Goal: Transaction & Acquisition: Obtain resource

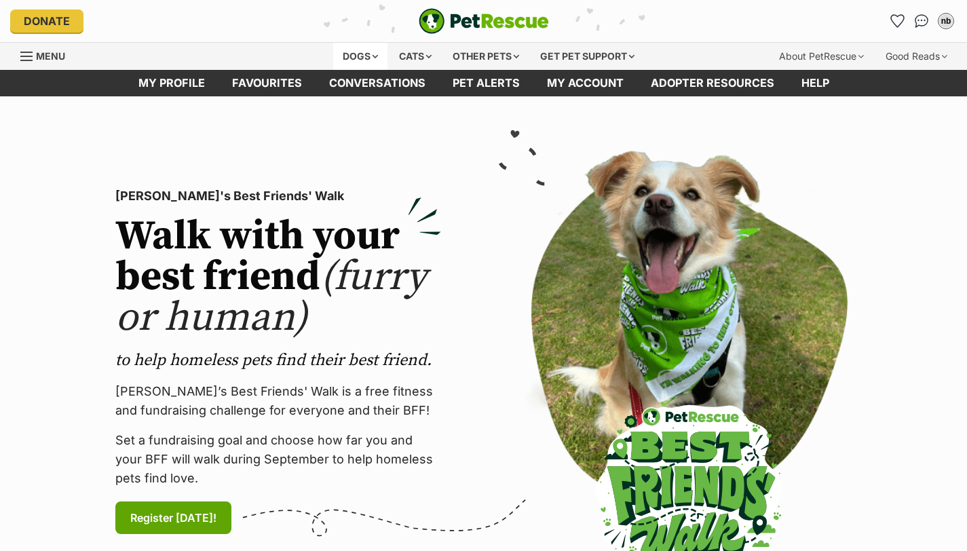
click at [373, 55] on div "Dogs" at bounding box center [360, 56] width 54 height 27
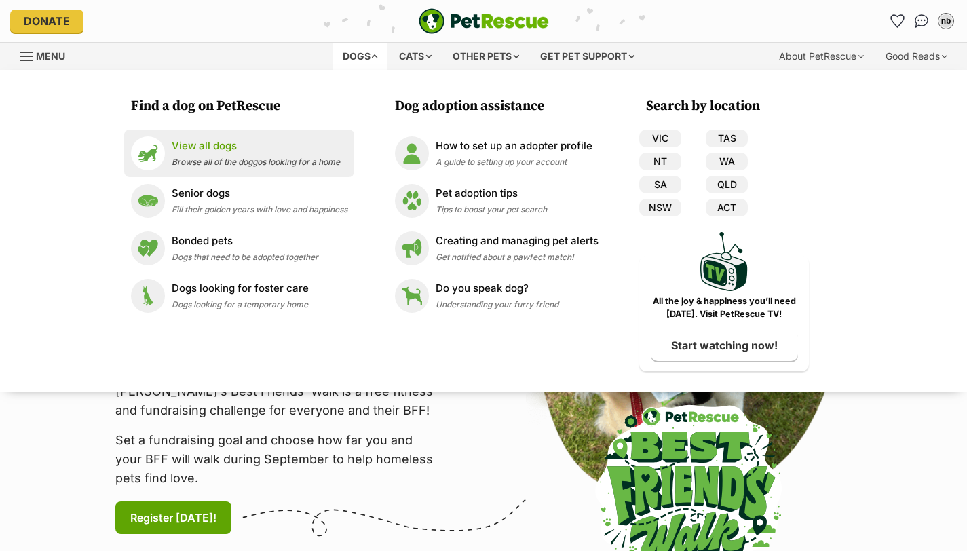
click at [243, 143] on p "View all dogs" at bounding box center [256, 146] width 168 height 16
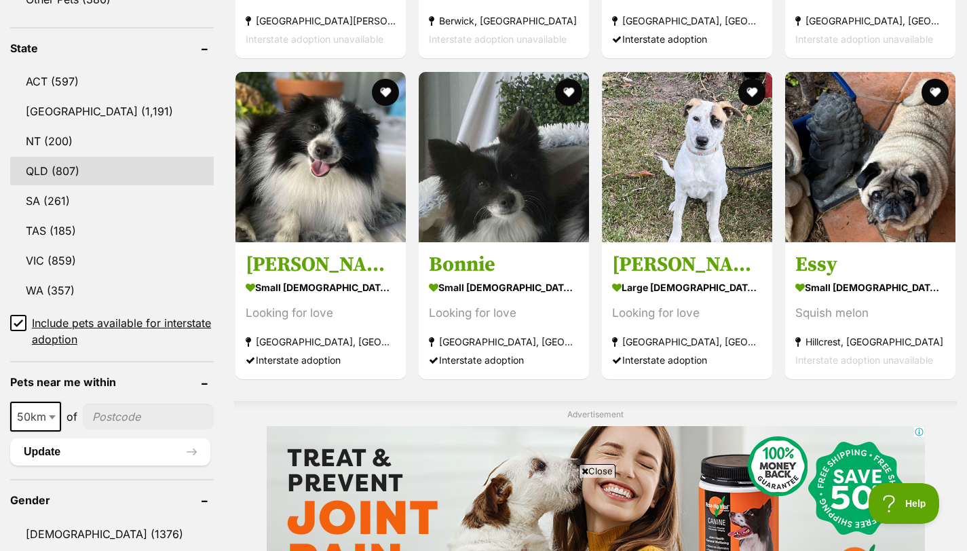
scroll to position [703, 0]
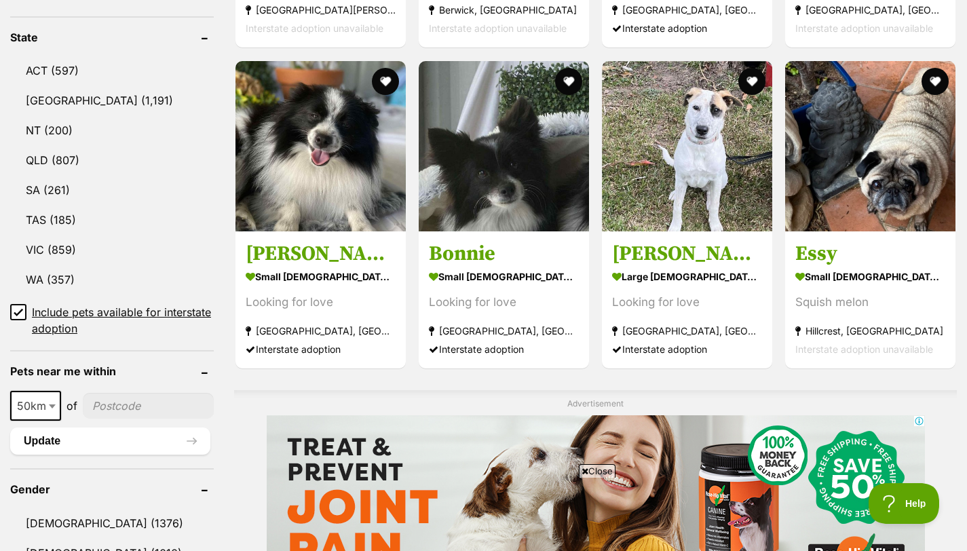
click at [55, 404] on b at bounding box center [52, 406] width 7 height 4
select select "250"
click at [143, 409] on input"] "postcode" at bounding box center [152, 406] width 124 height 26
type input"] "4221"
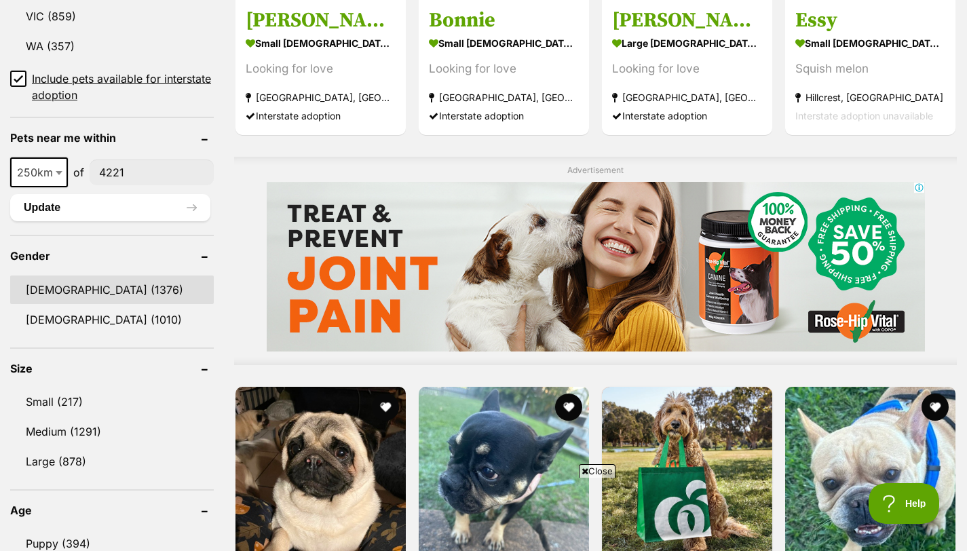
scroll to position [946, 0]
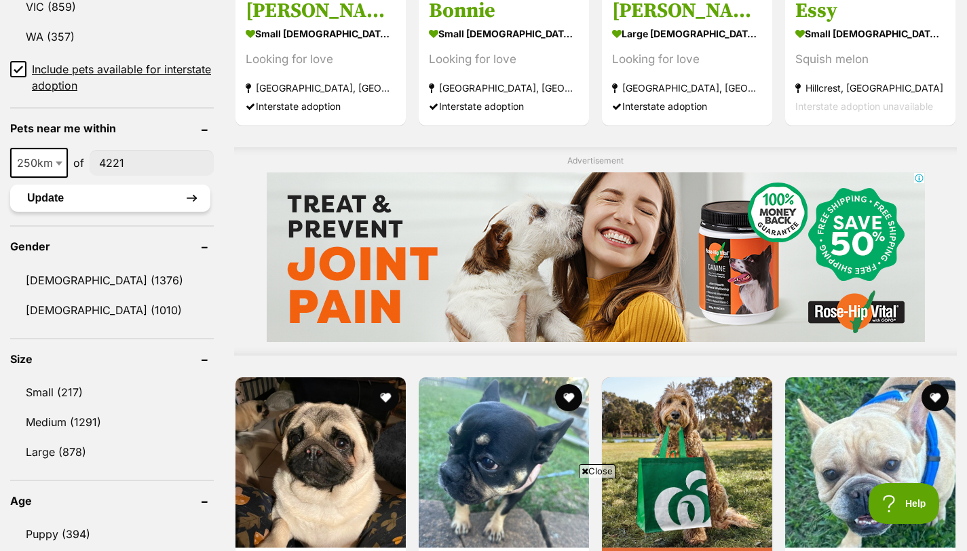
click at [117, 203] on button "Update" at bounding box center [110, 198] width 200 height 27
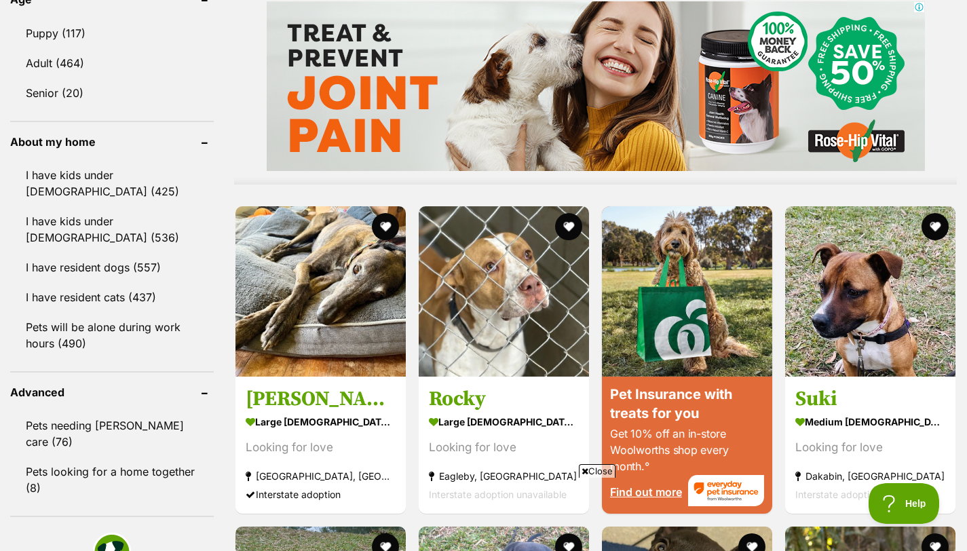
scroll to position [1115, 0]
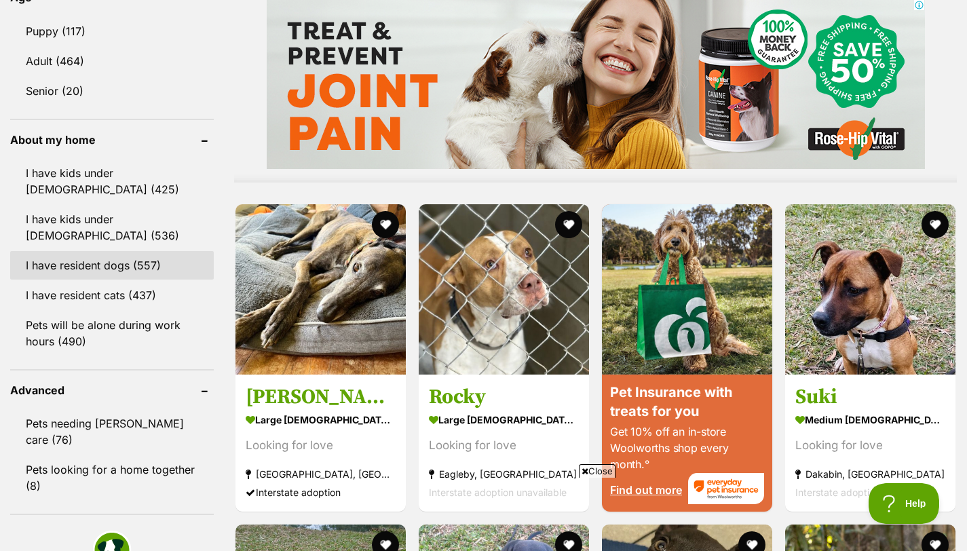
click at [89, 261] on link "I have resident dogs (557)" at bounding box center [112, 265] width 204 height 29
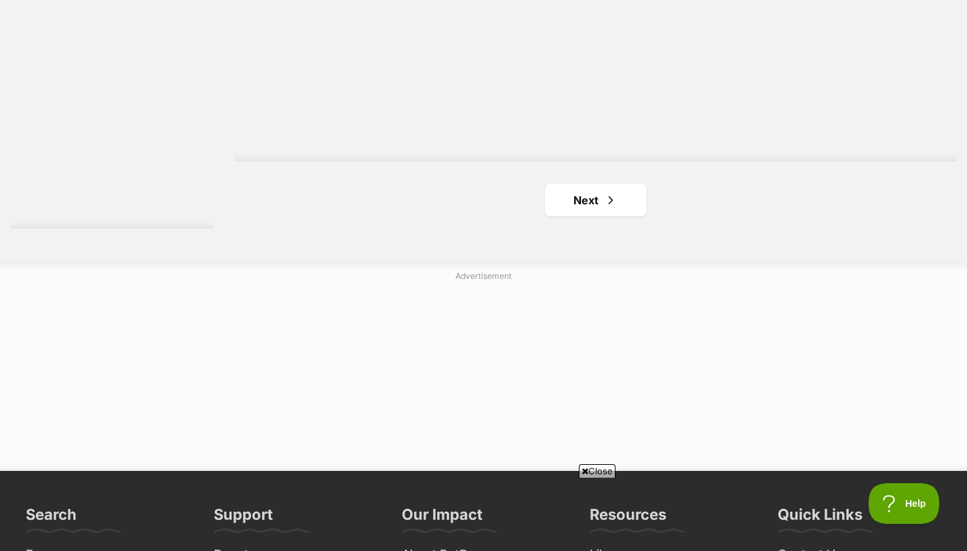
scroll to position [2532, 0]
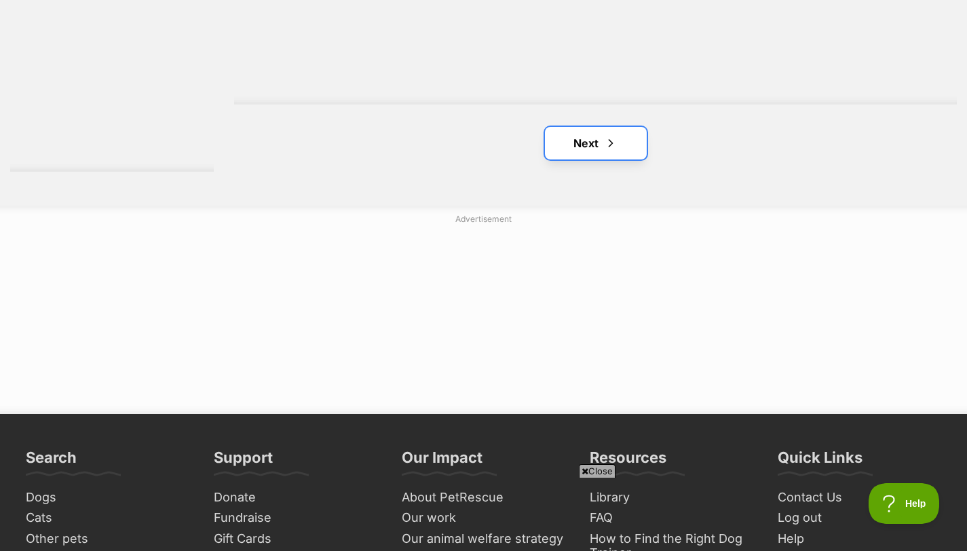
click at [614, 143] on span "Next page" at bounding box center [611, 143] width 14 height 16
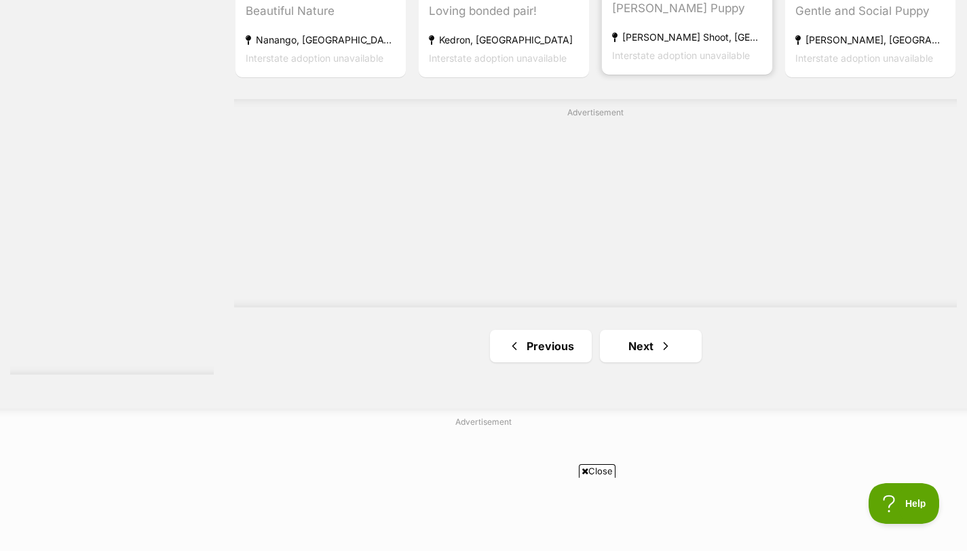
scroll to position [2340, 0]
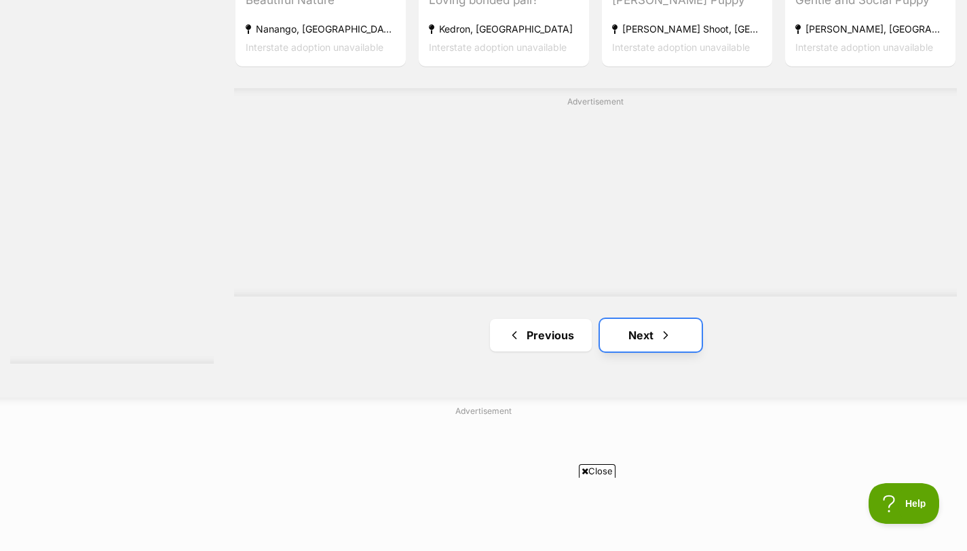
click at [623, 335] on link "Next" at bounding box center [651, 335] width 102 height 33
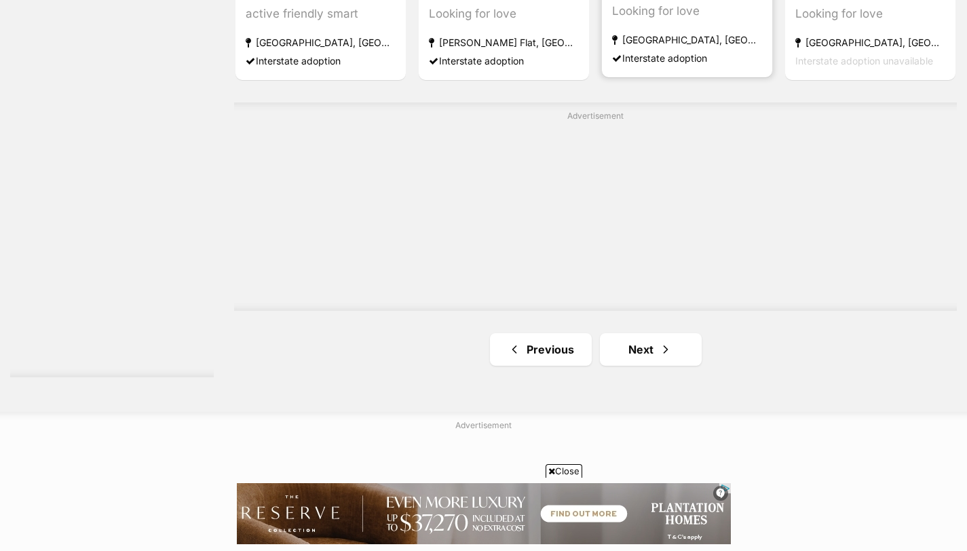
scroll to position [2415, 0]
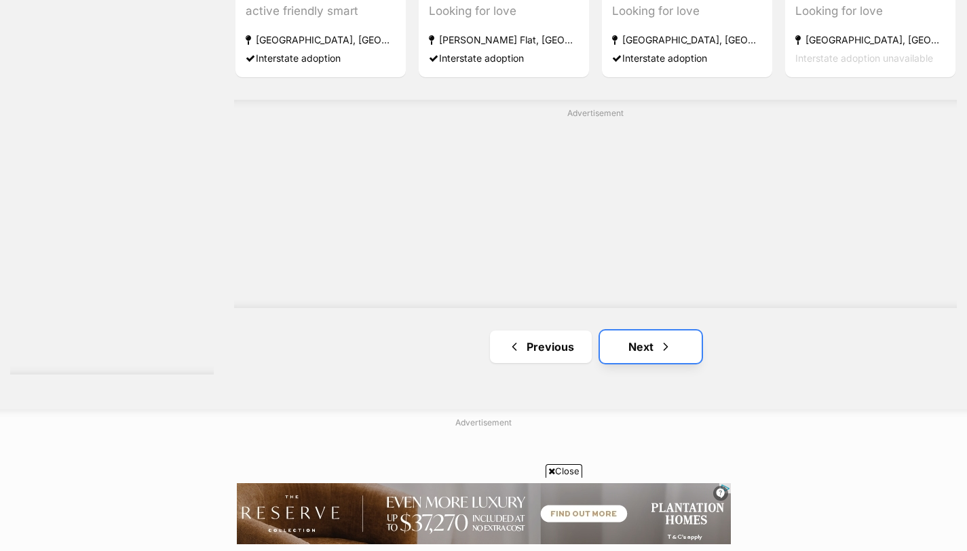
click at [666, 346] on span "Next page" at bounding box center [666, 347] width 14 height 16
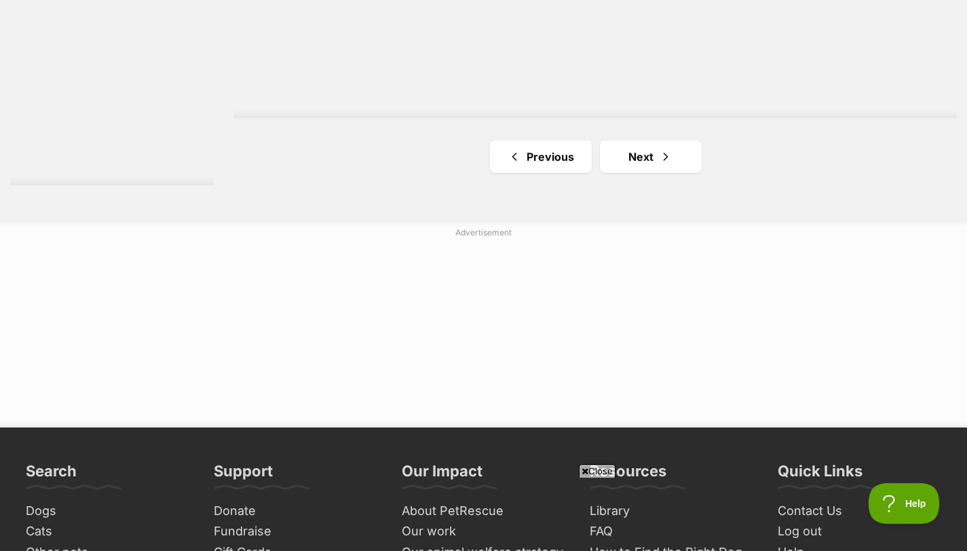
scroll to position [2527, 0]
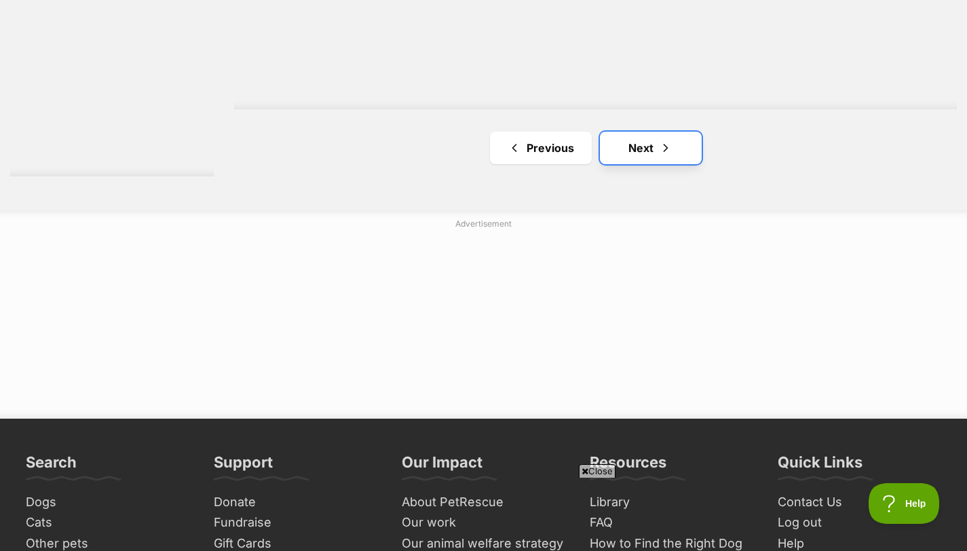
click at [625, 141] on link "Next" at bounding box center [651, 148] width 102 height 33
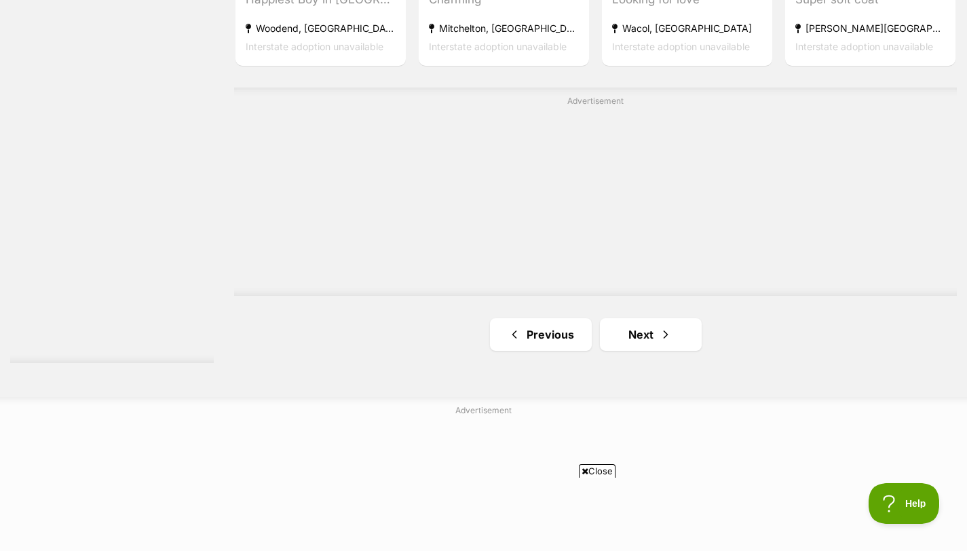
scroll to position [2353, 0]
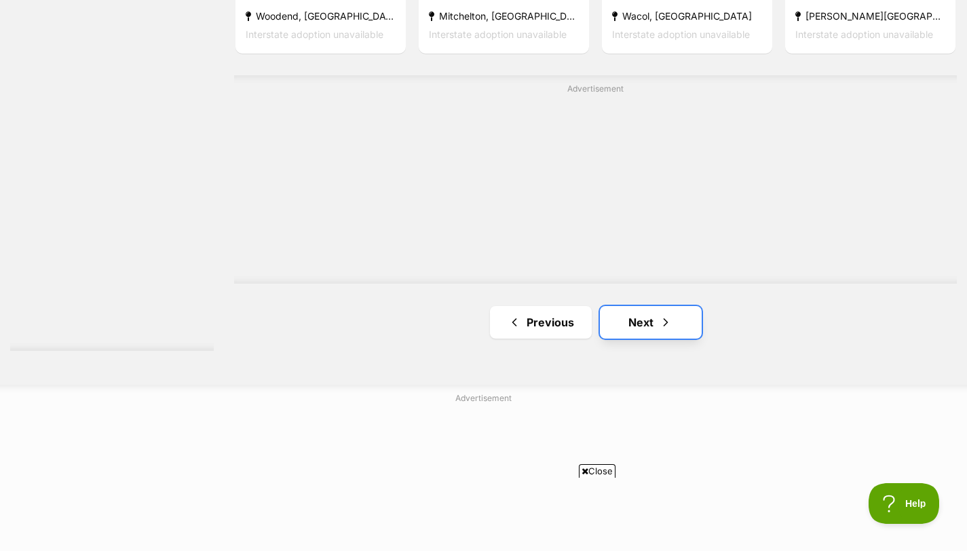
click at [666, 321] on span "Next page" at bounding box center [666, 322] width 14 height 16
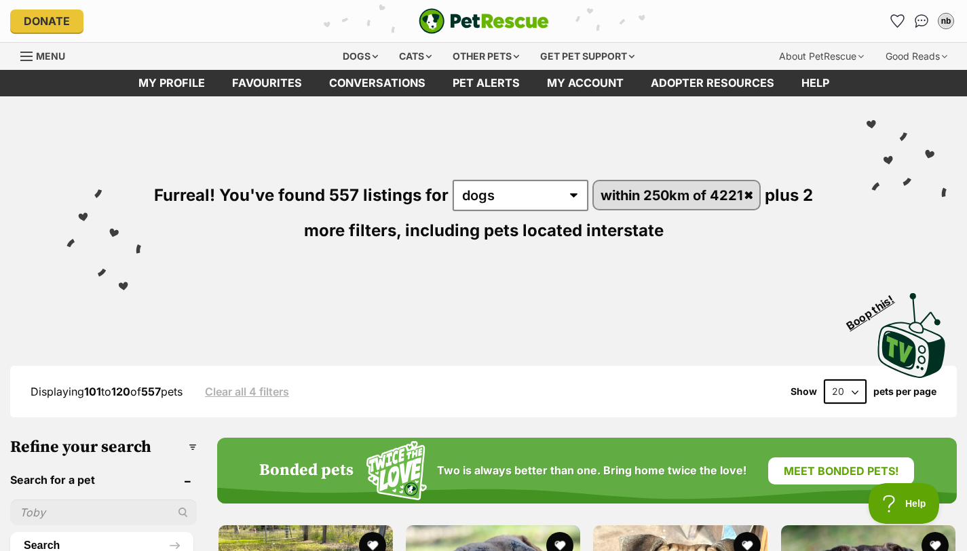
click at [911, 347] on img at bounding box center [912, 335] width 75 height 90
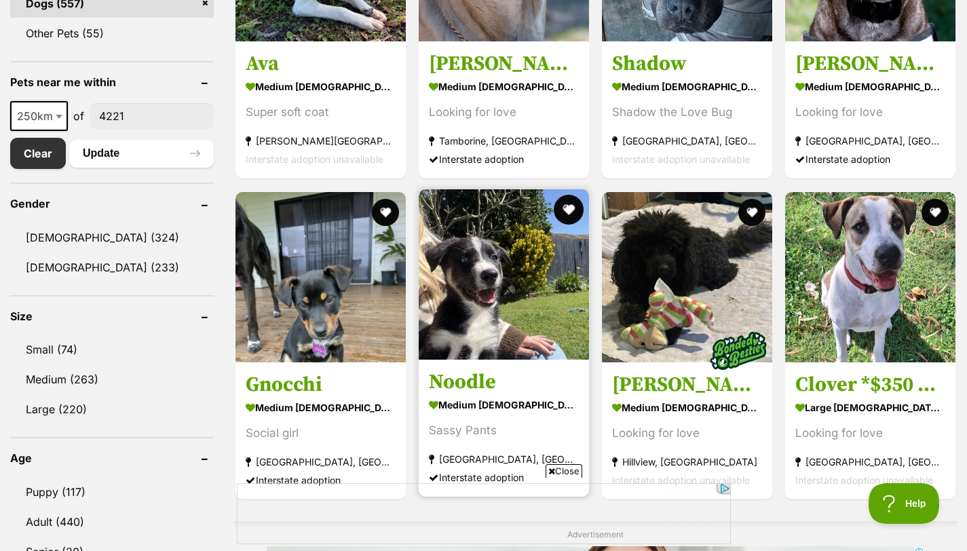
scroll to position [658, 0]
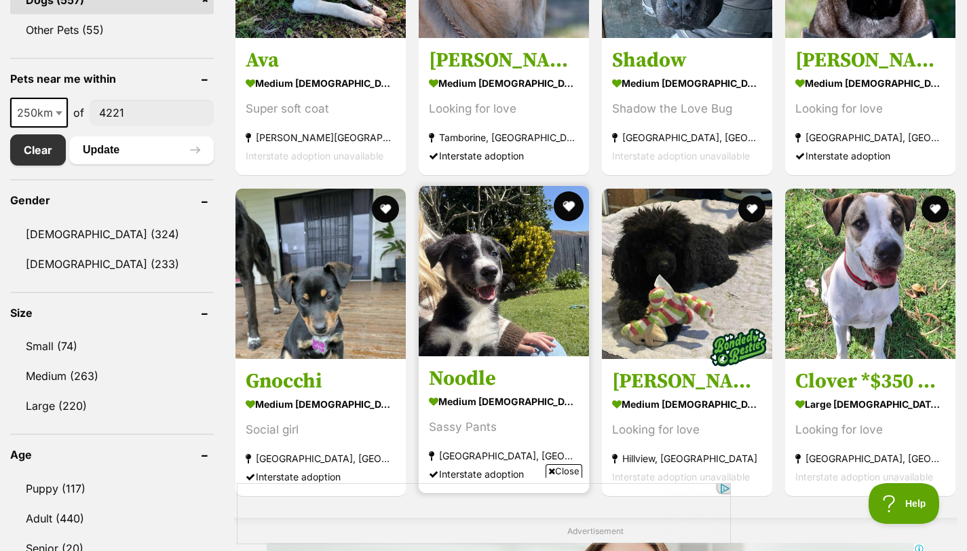
click at [573, 210] on button "favourite" at bounding box center [569, 206] width 30 height 30
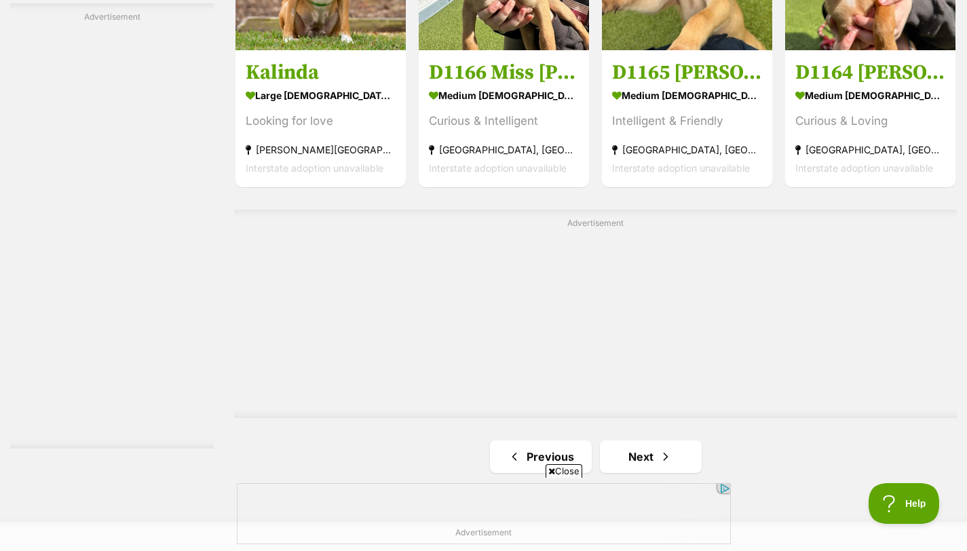
scroll to position [2613, 0]
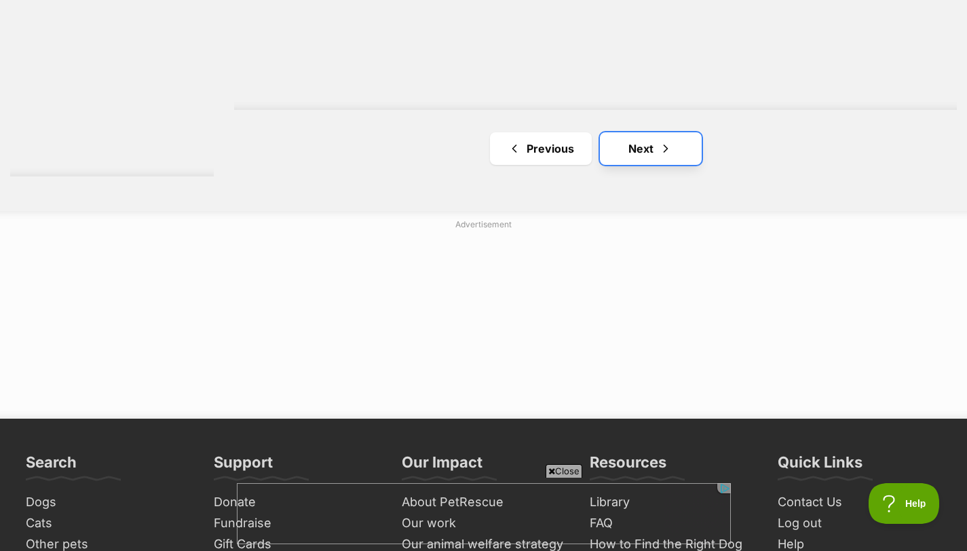
click at [667, 145] on span "Next page" at bounding box center [666, 148] width 14 height 16
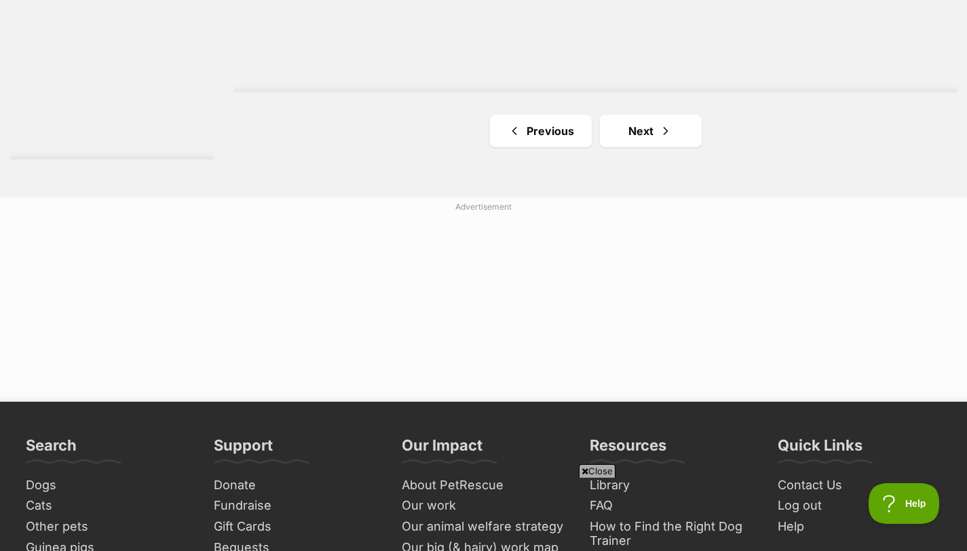
scroll to position [2545, 0]
click at [646, 123] on link "Next" at bounding box center [651, 130] width 102 height 33
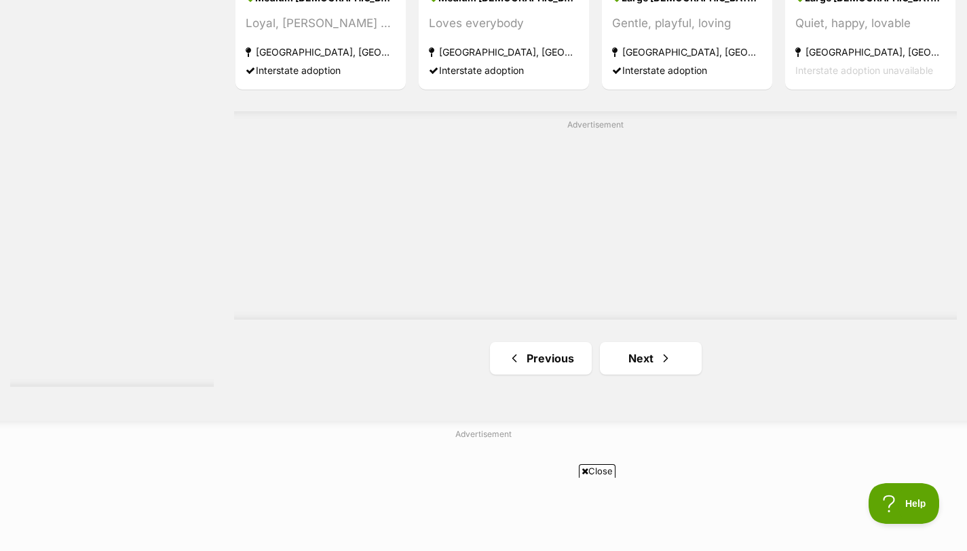
scroll to position [2331, 0]
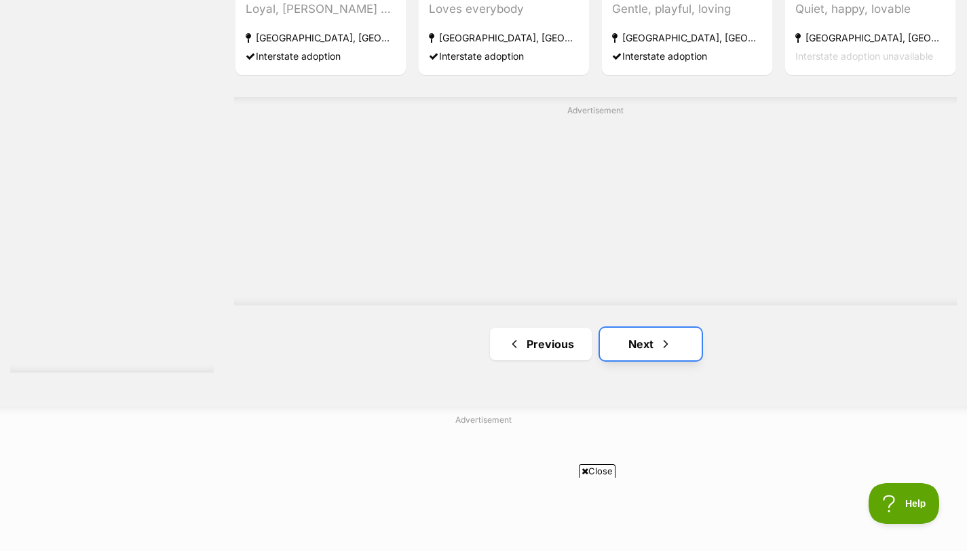
click at [668, 335] on link "Next" at bounding box center [651, 344] width 102 height 33
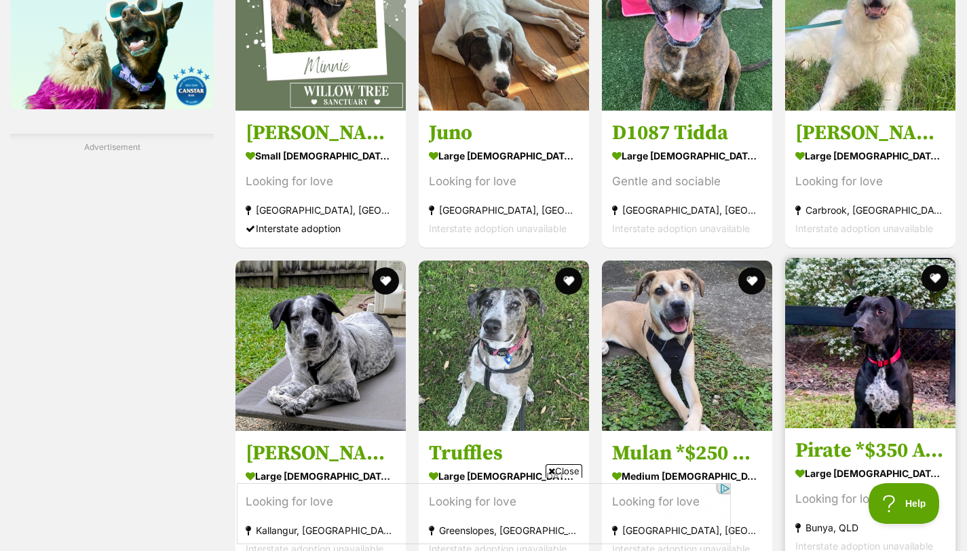
scroll to position [1849, 0]
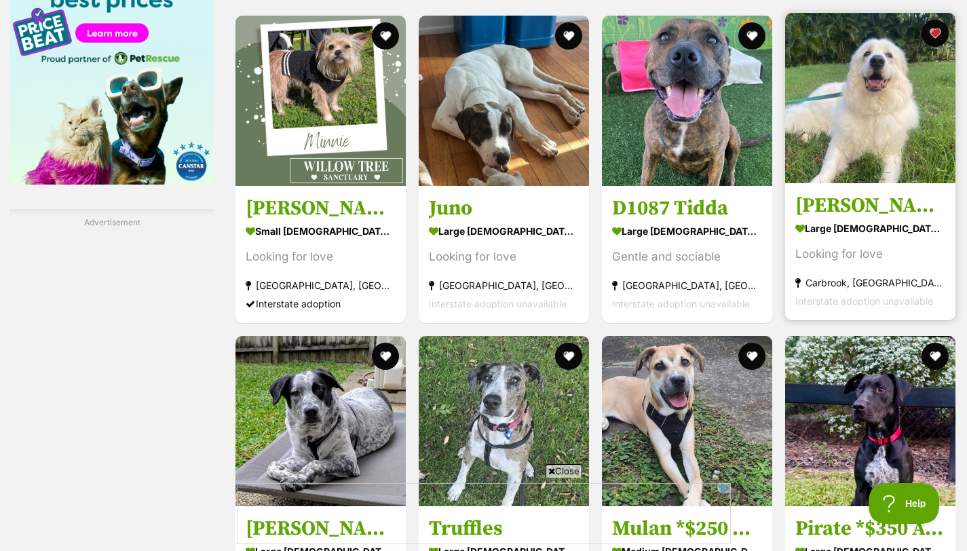
click at [884, 174] on img at bounding box center [870, 98] width 170 height 170
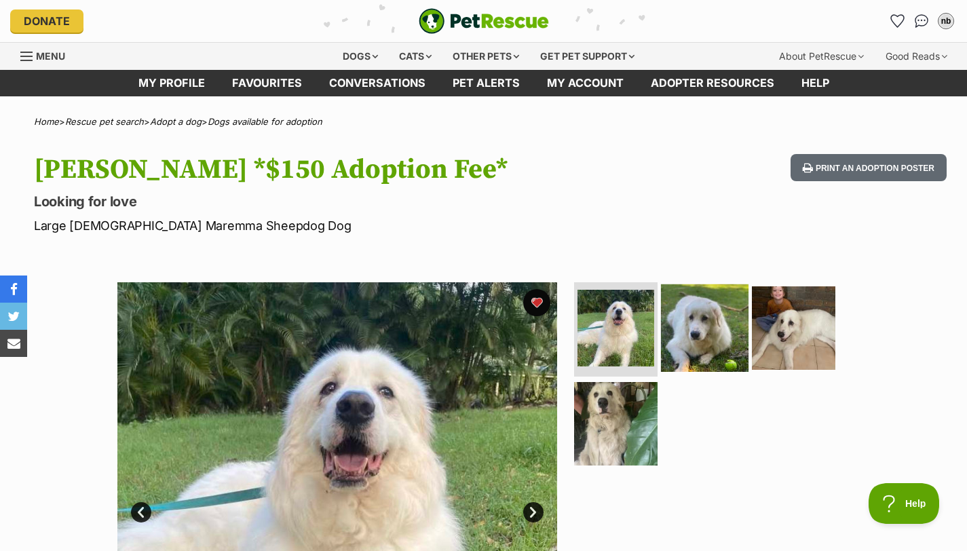
click at [730, 352] on img at bounding box center [705, 328] width 88 height 88
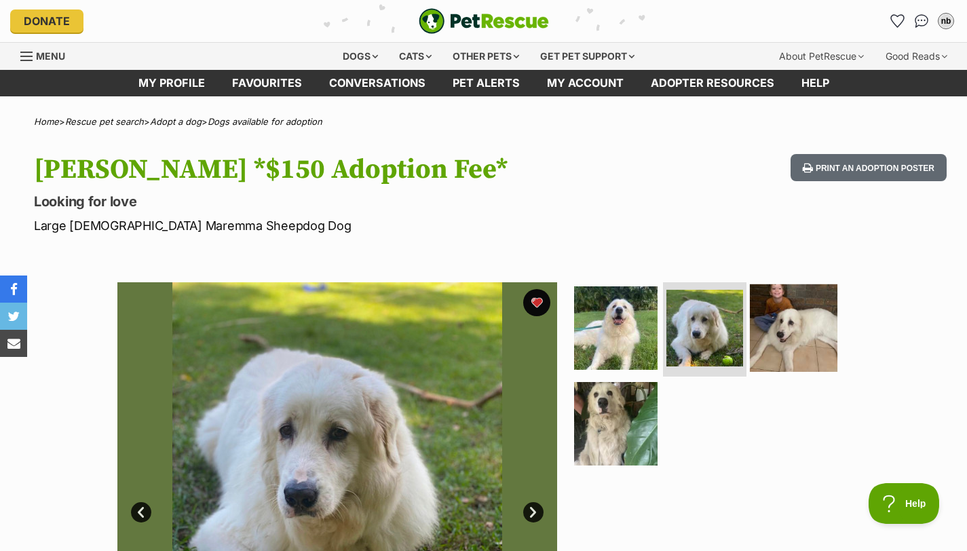
click at [807, 338] on img at bounding box center [794, 328] width 88 height 88
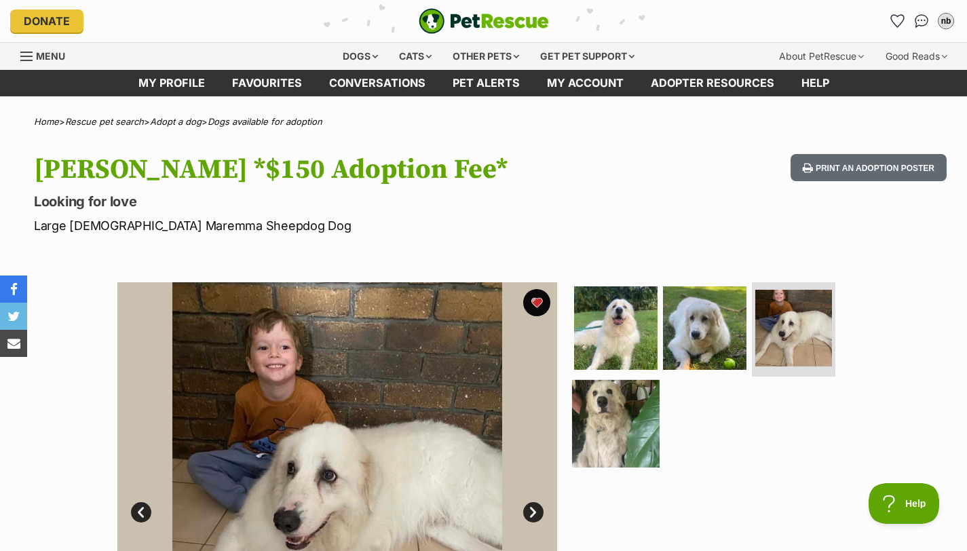
click at [603, 438] on img at bounding box center [616, 424] width 88 height 88
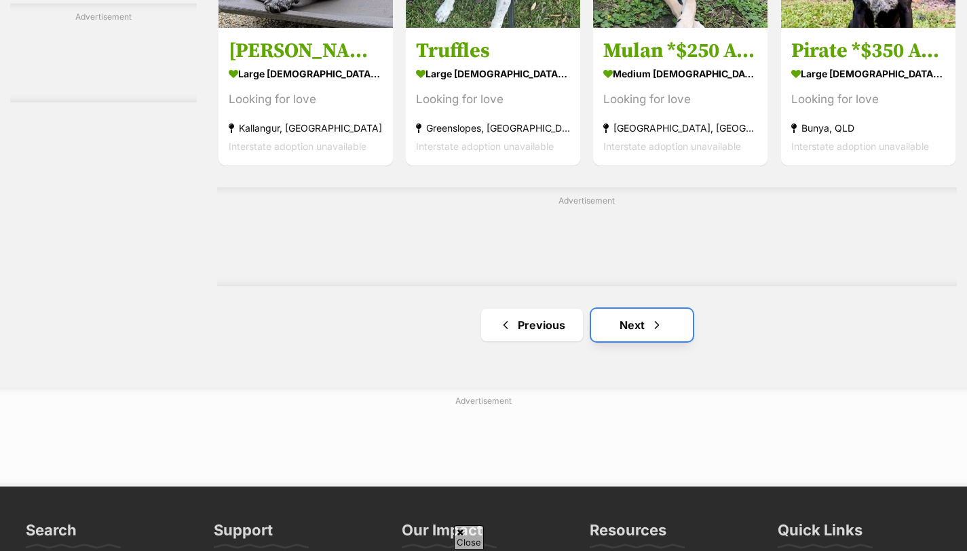
click at [633, 326] on link "Next" at bounding box center [642, 325] width 102 height 33
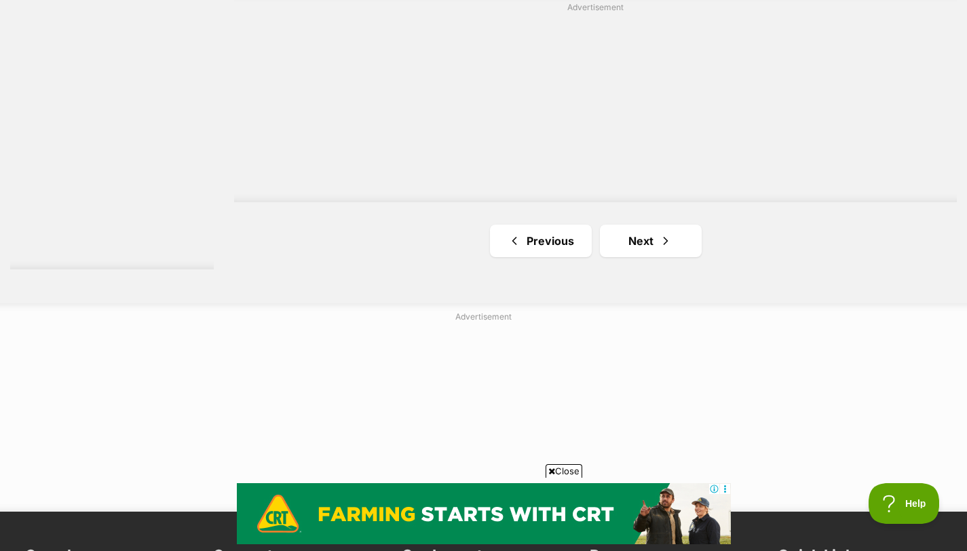
scroll to position [2441, 0]
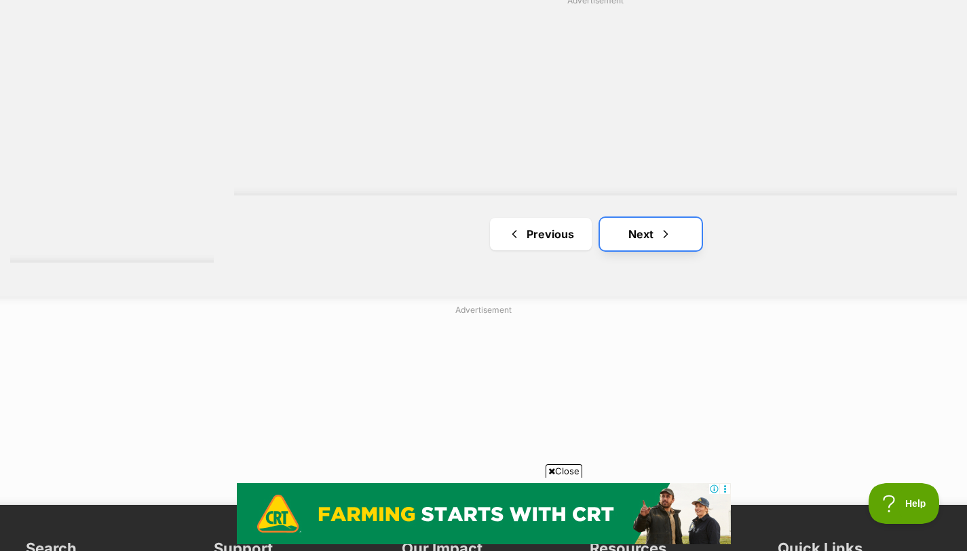
click at [630, 233] on link "Next" at bounding box center [651, 234] width 102 height 33
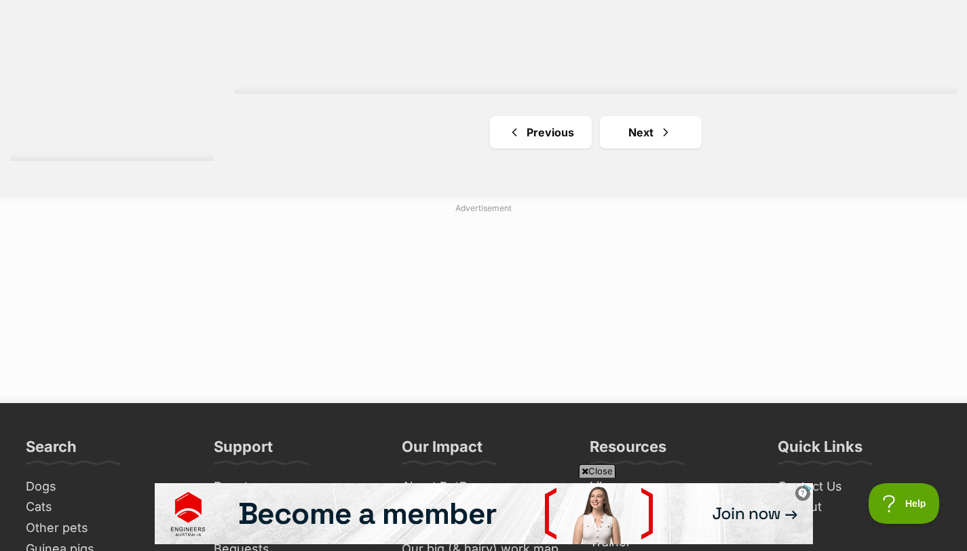
scroll to position [2538, 0]
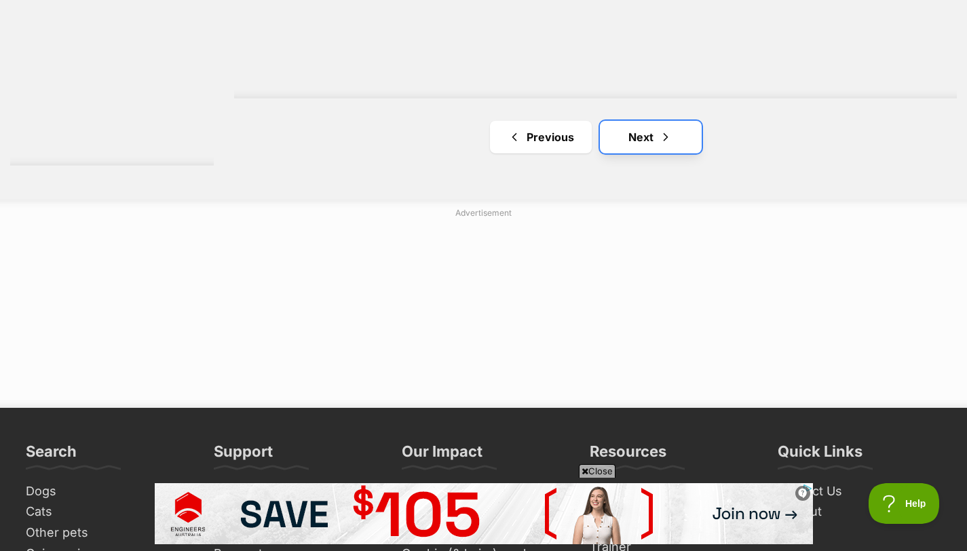
click at [638, 141] on link "Next" at bounding box center [651, 137] width 102 height 33
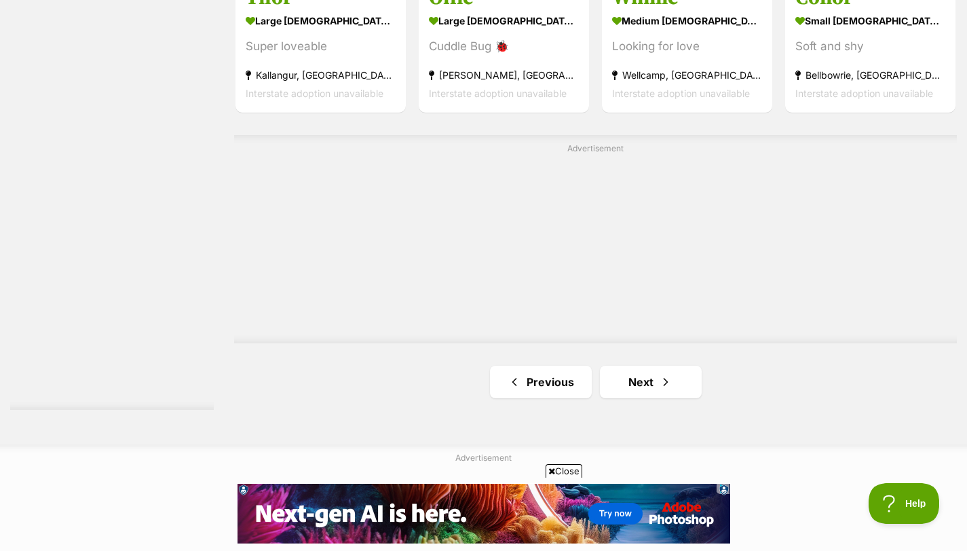
scroll to position [2381, 0]
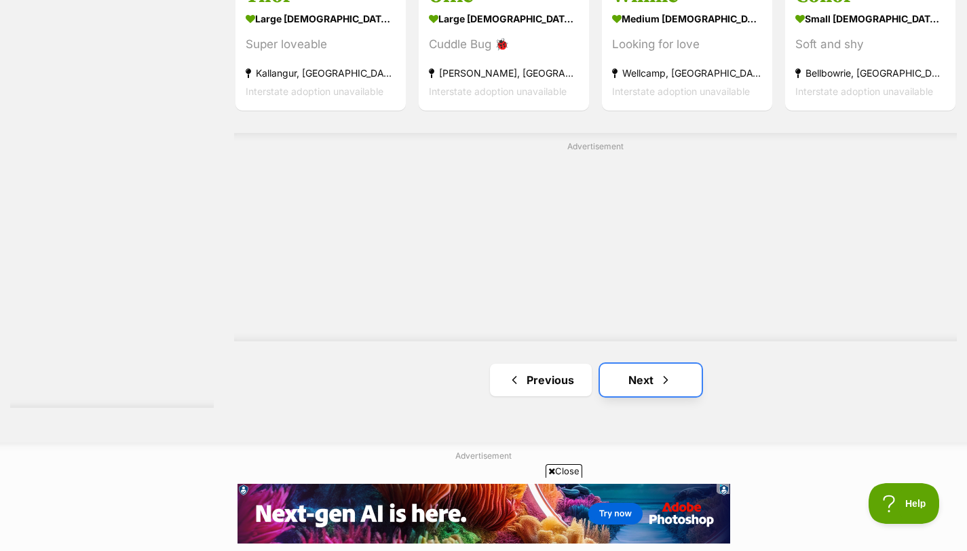
click at [622, 387] on link "Next" at bounding box center [651, 380] width 102 height 33
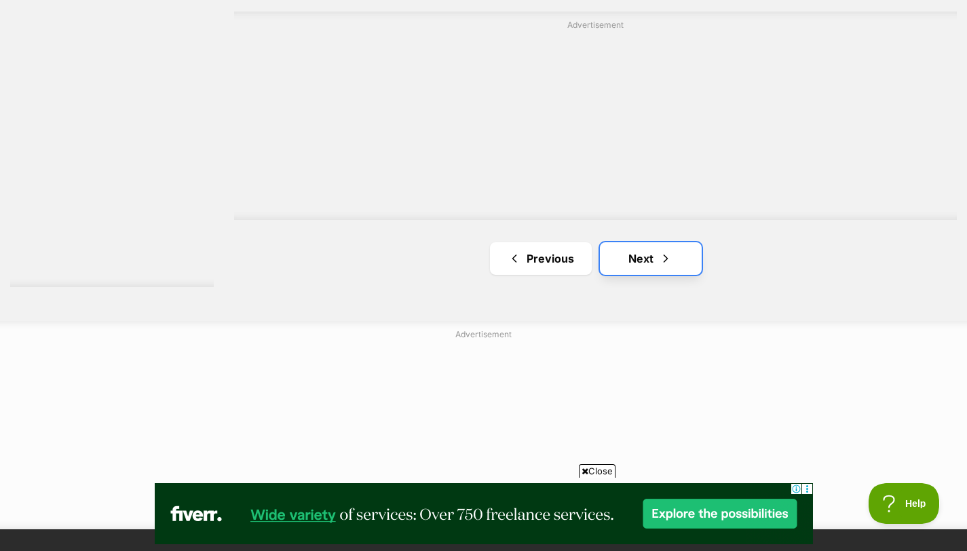
click at [657, 257] on link "Next" at bounding box center [651, 258] width 102 height 33
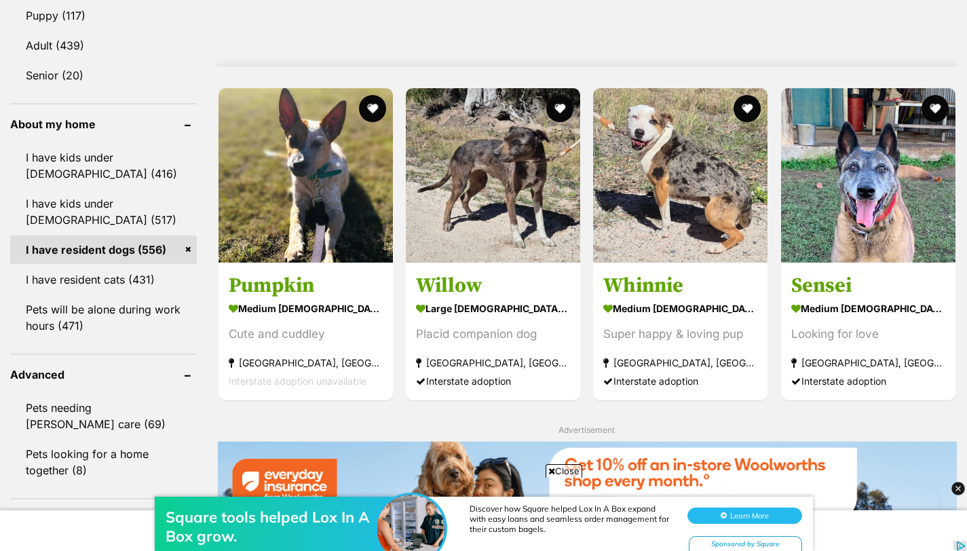
scroll to position [768, 0]
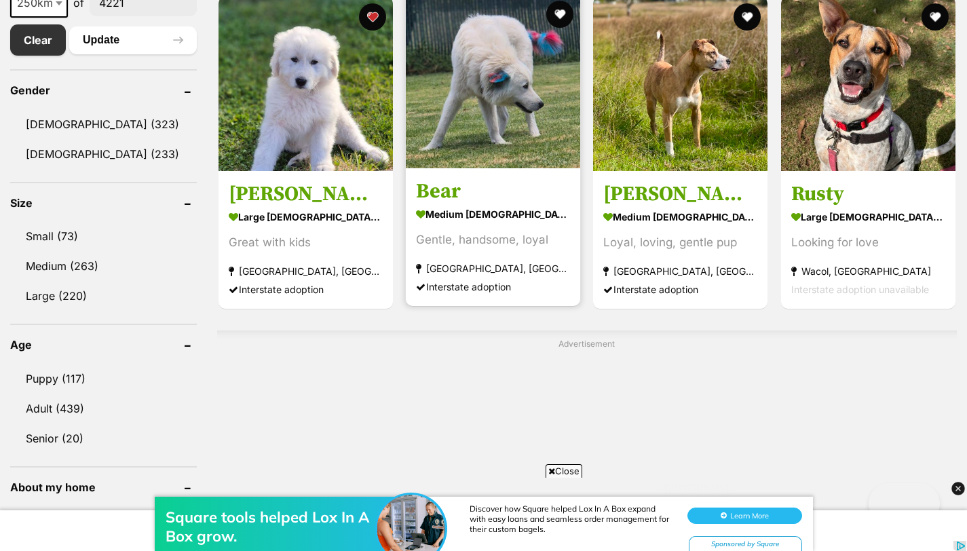
click at [451, 179] on h3 "Bear" at bounding box center [493, 191] width 154 height 26
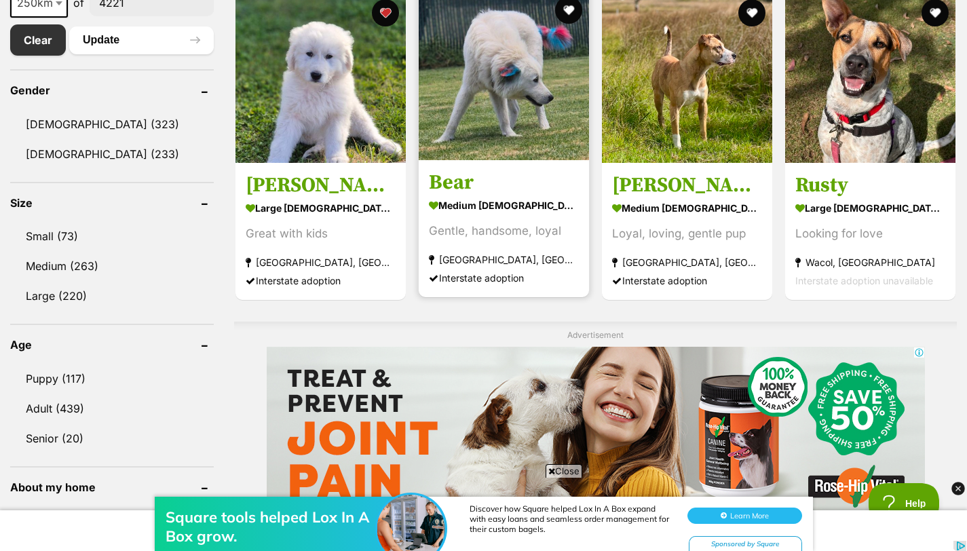
scroll to position [0, 0]
click at [476, 194] on h3 "Bear" at bounding box center [504, 183] width 150 height 26
click at [466, 203] on strong "medium [DEMOGRAPHIC_DATA] Dog" at bounding box center [504, 205] width 150 height 20
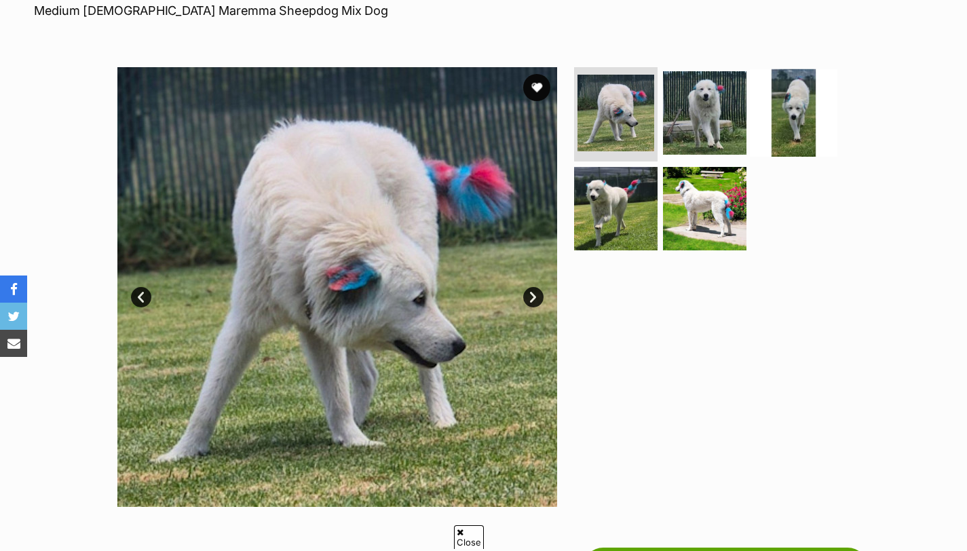
click at [768, 106] on img at bounding box center [794, 113] width 88 height 88
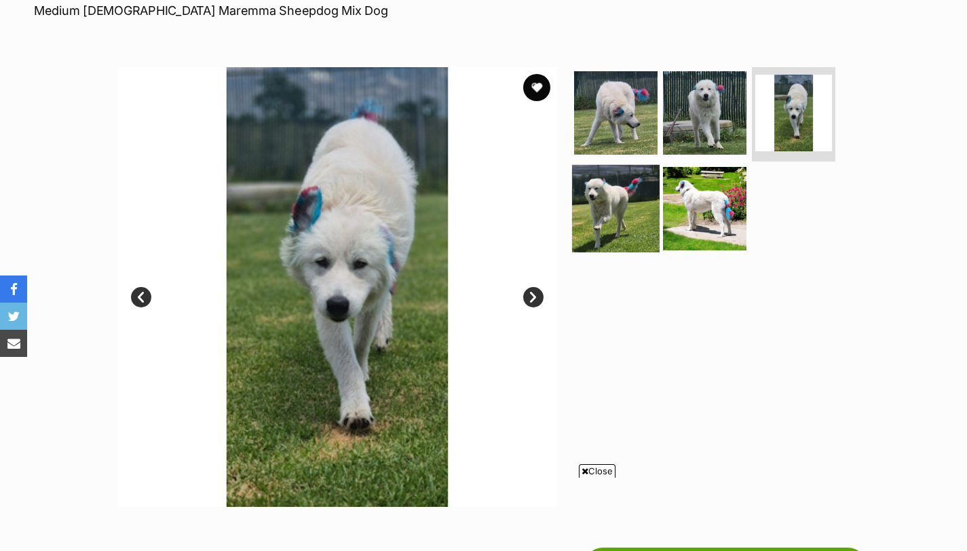
click at [618, 214] on img at bounding box center [616, 209] width 88 height 88
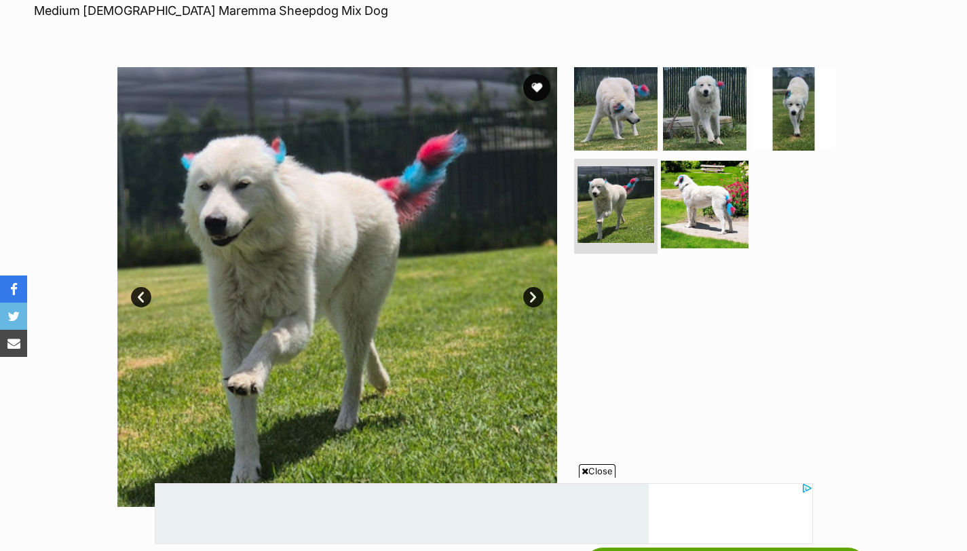
click at [695, 214] on img at bounding box center [705, 205] width 88 height 88
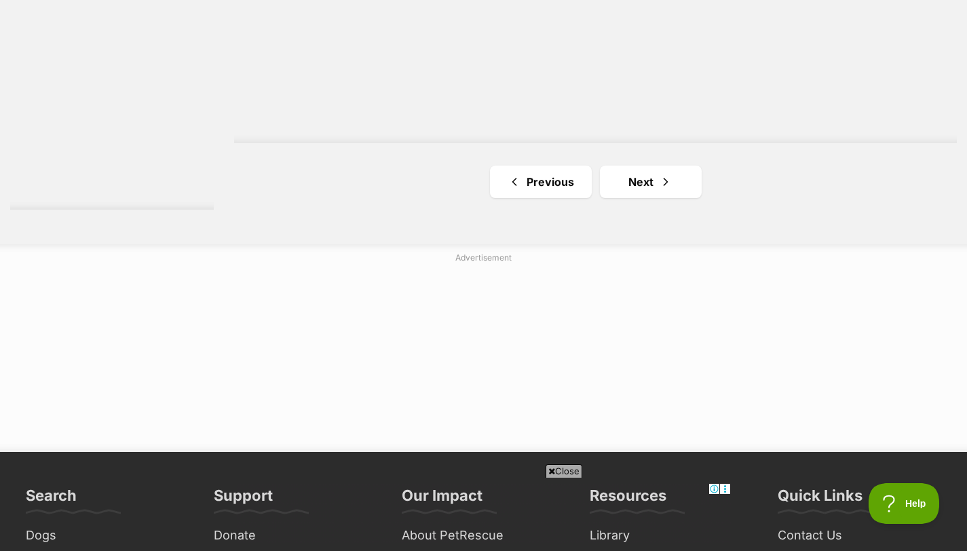
scroll to position [2627, 0]
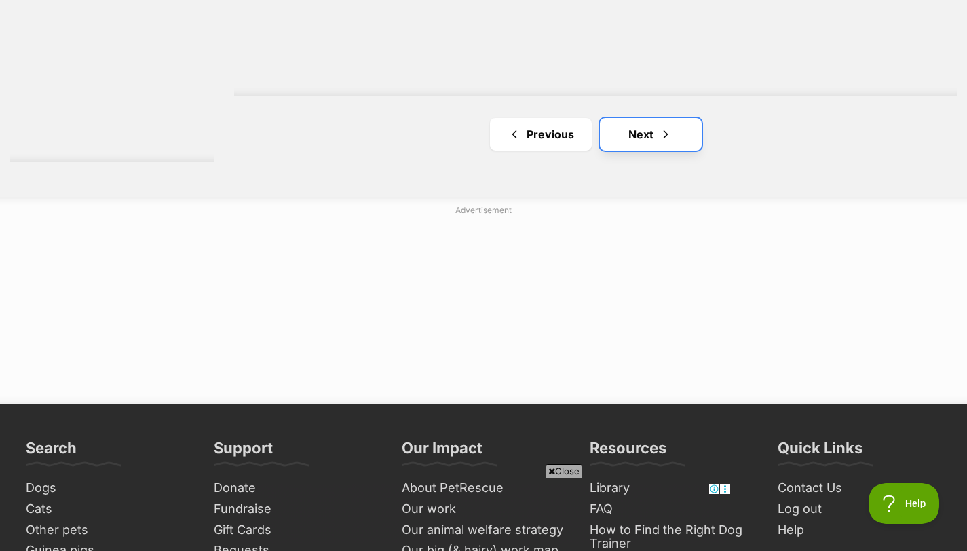
click at [664, 149] on link "Next" at bounding box center [651, 134] width 102 height 33
